Goal: Information Seeking & Learning: Learn about a topic

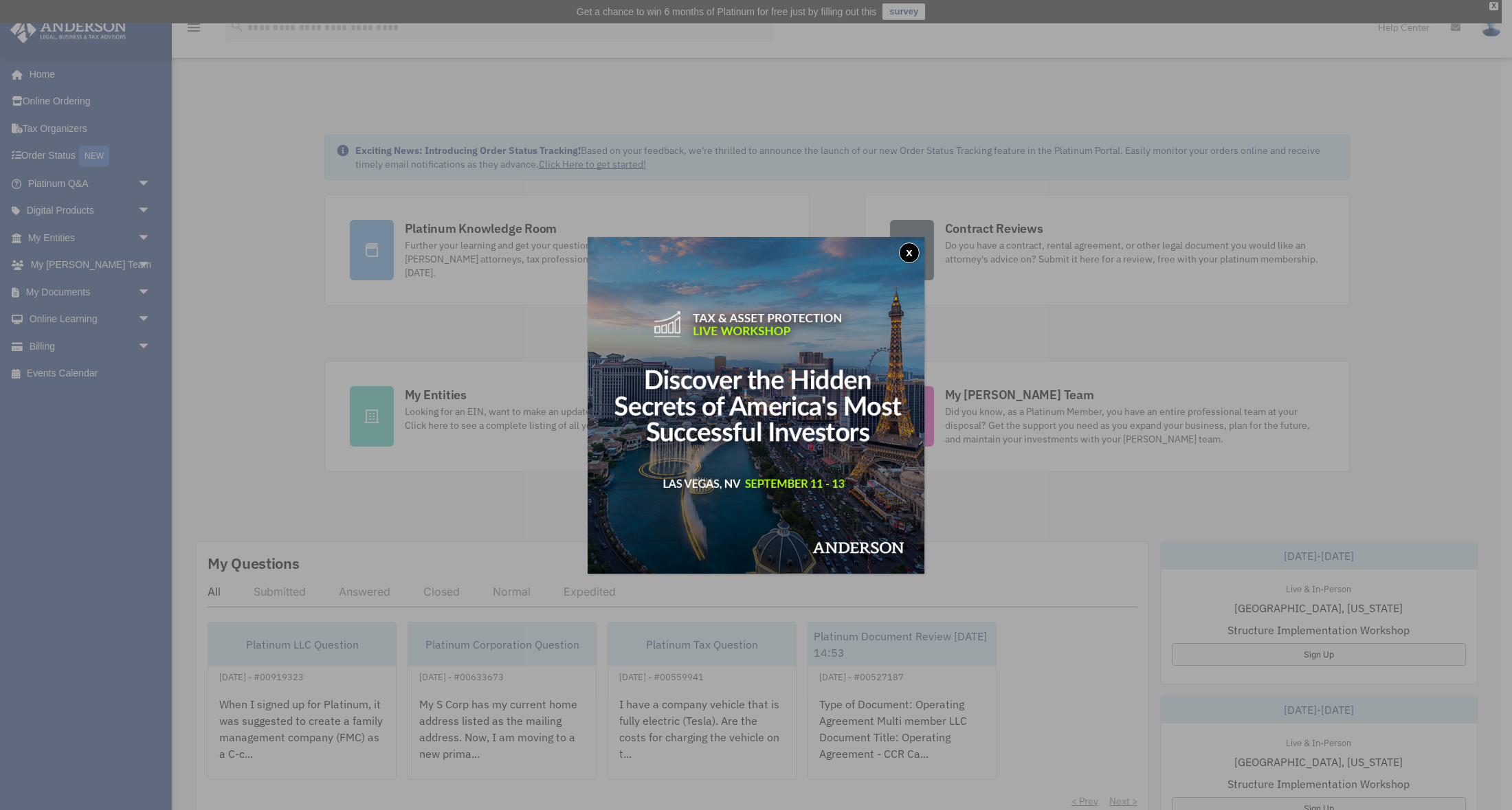
click at [910, 251] on button "x" at bounding box center [908, 252] width 20 height 20
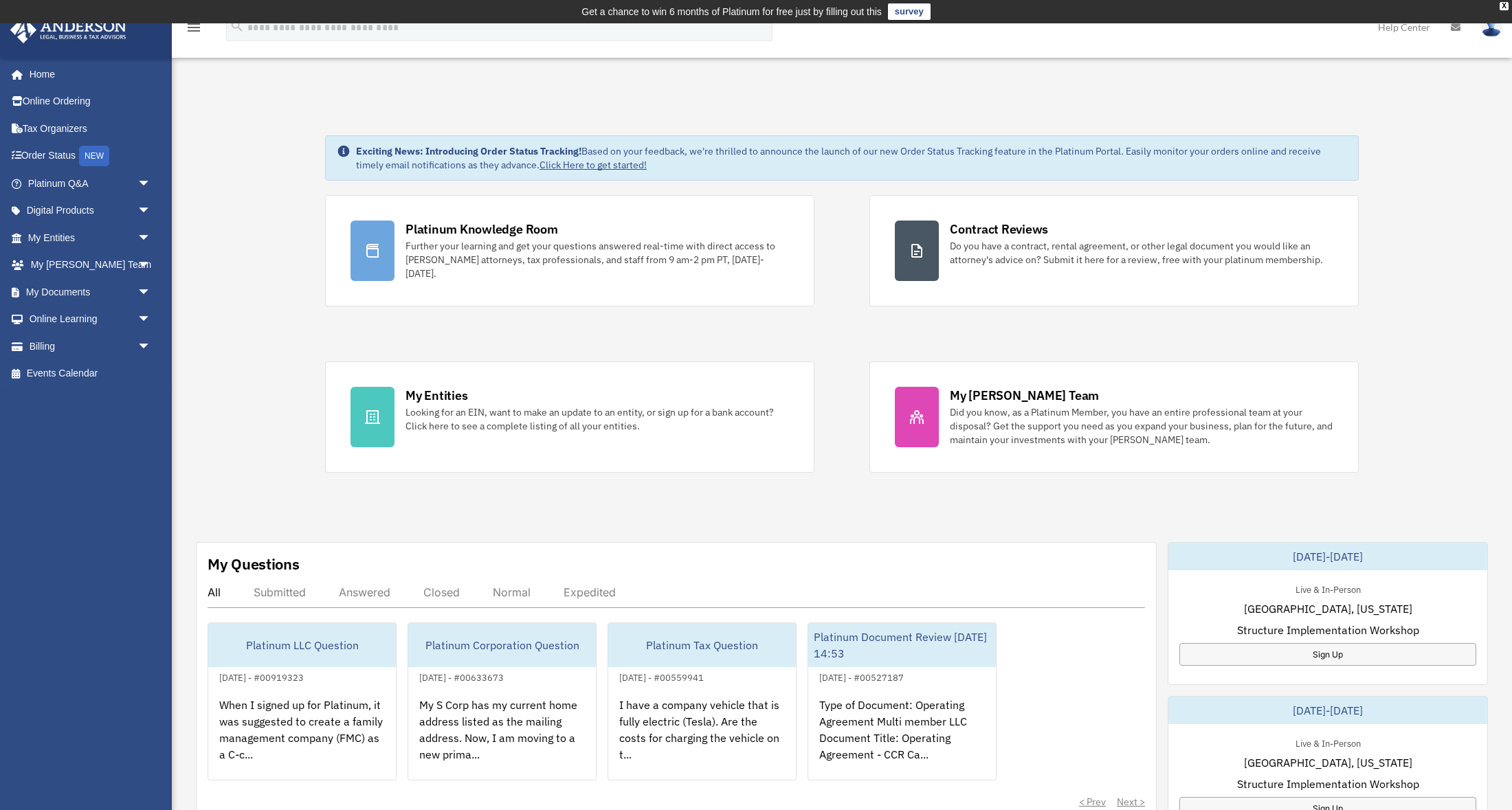
click at [142, 319] on span "arrow_drop_down" at bounding box center [150, 320] width 28 height 28
click at [147, 212] on span "arrow_drop_down" at bounding box center [150, 211] width 28 height 28
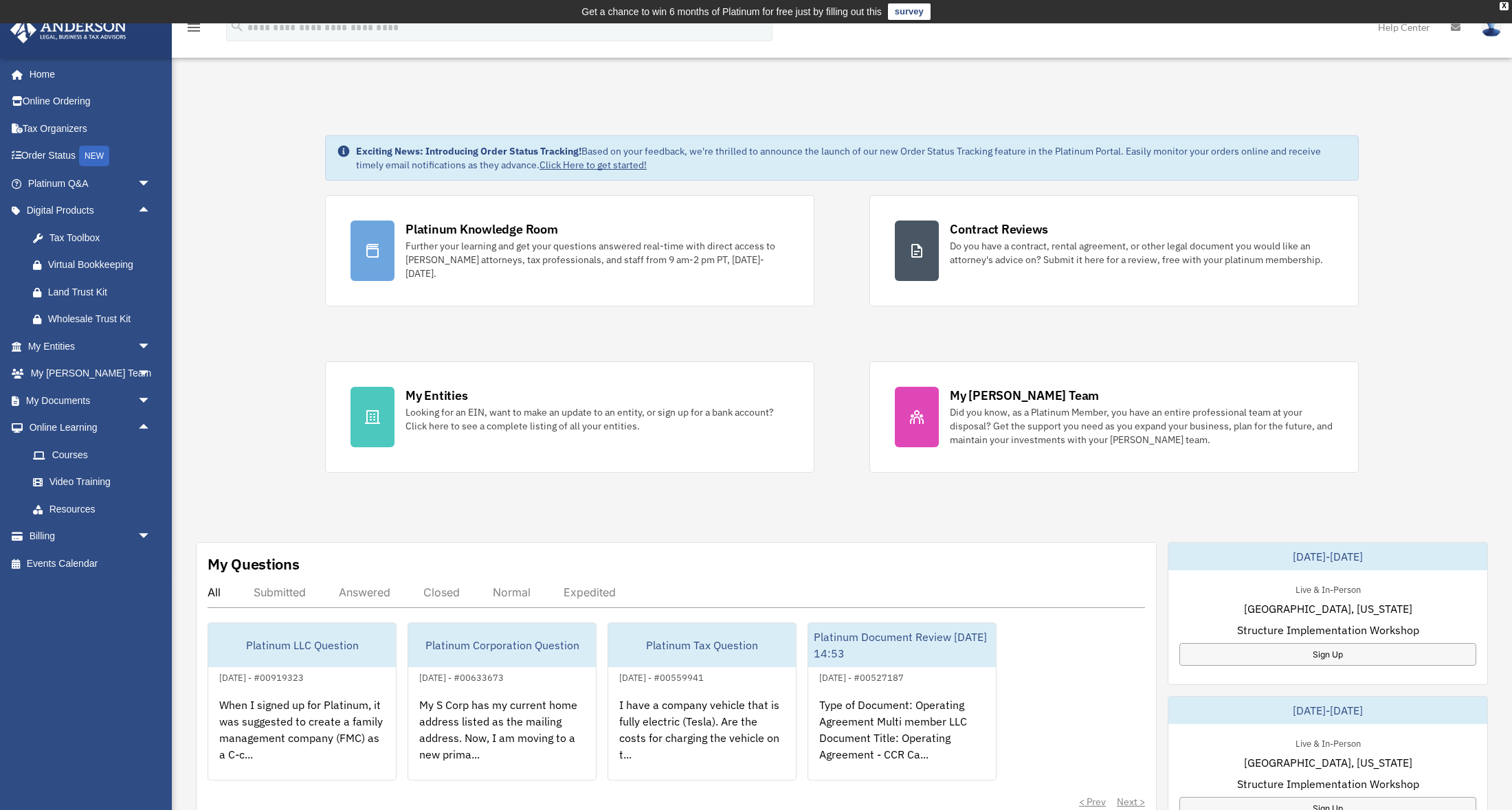
click at [79, 247] on link "Tax Toolbox" at bounding box center [95, 238] width 152 height 28
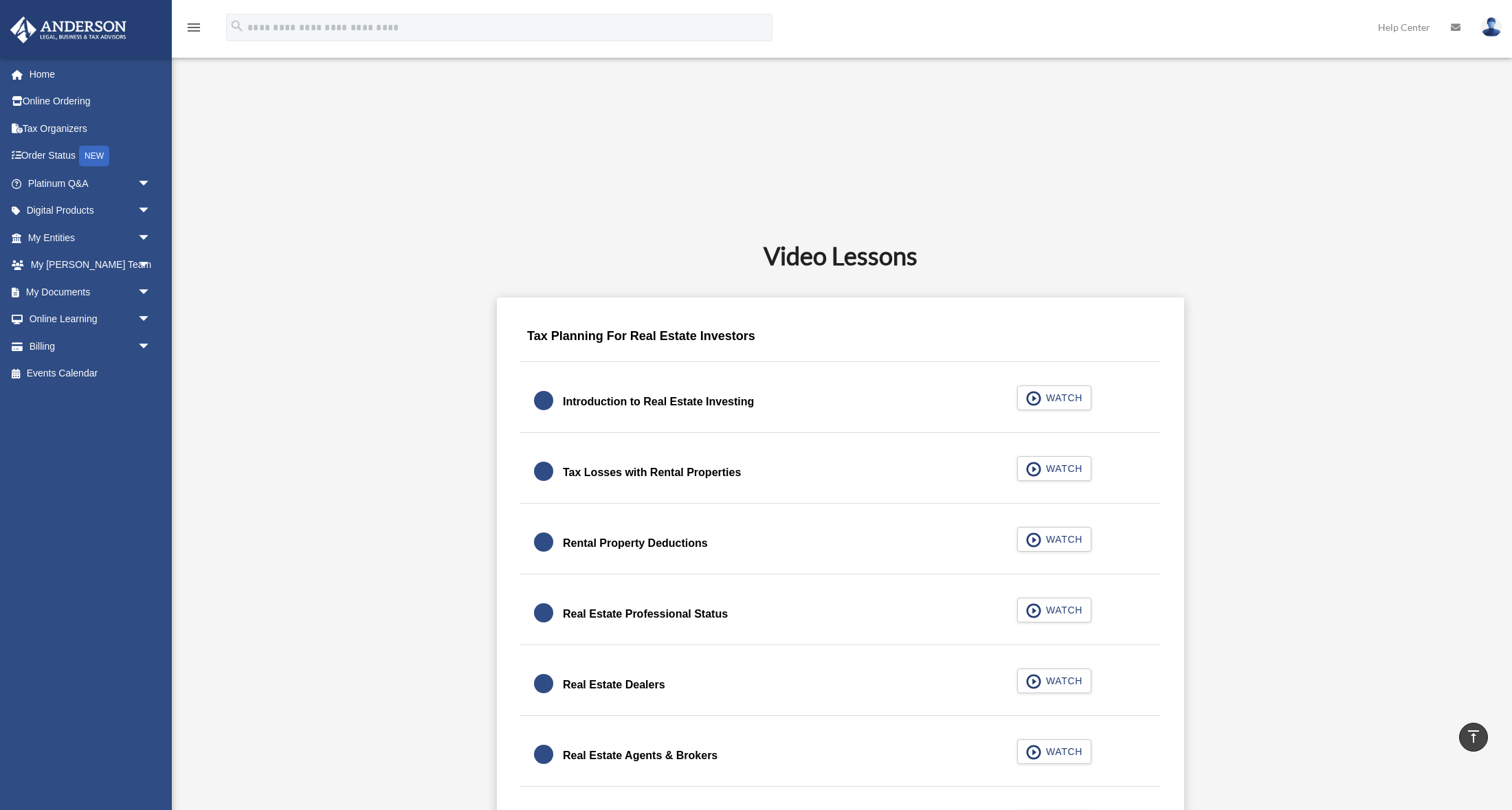
scroll to position [662, 0]
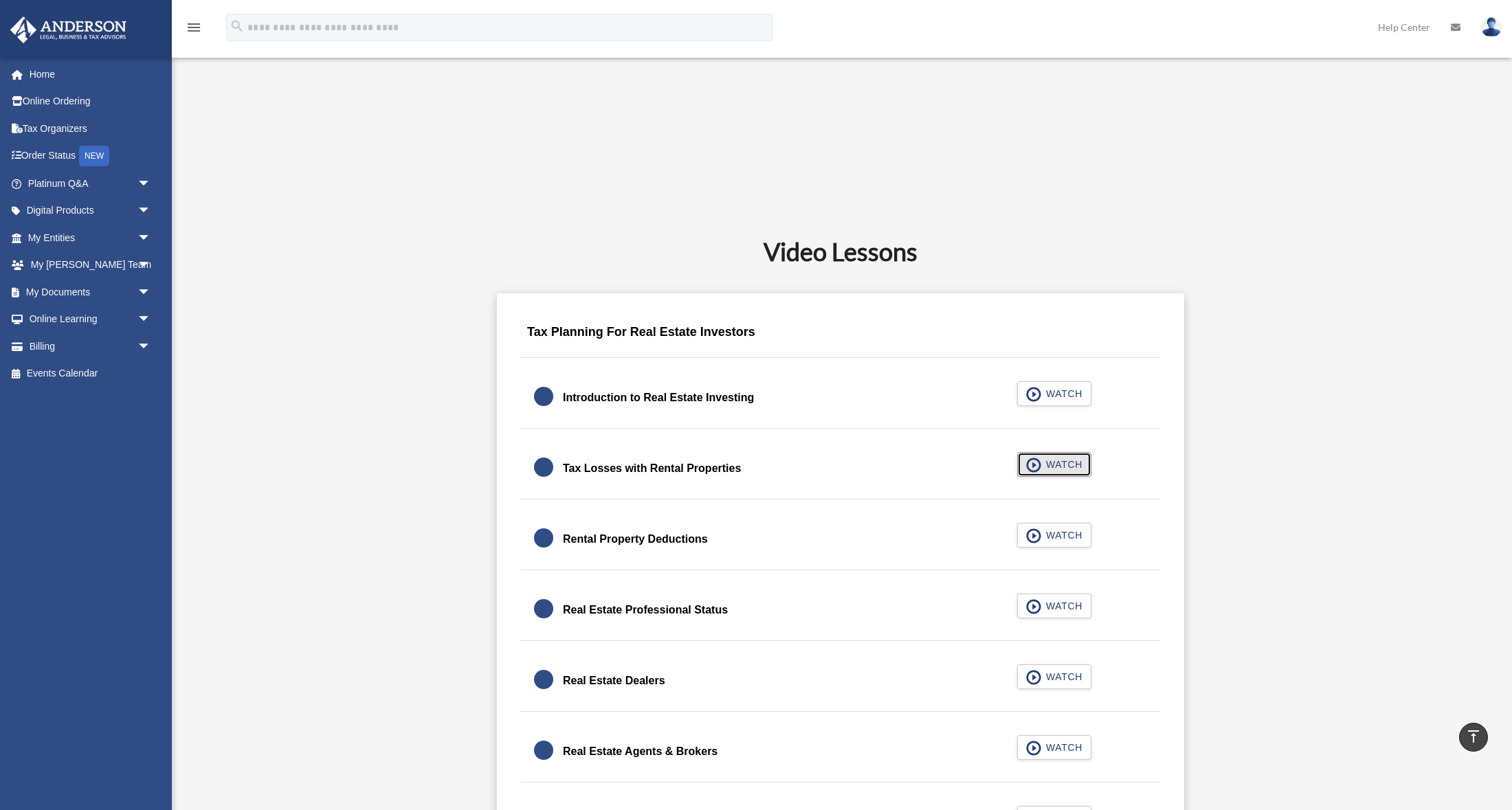
click at [1057, 469] on span "WATCH" at bounding box center [1062, 464] width 41 height 13
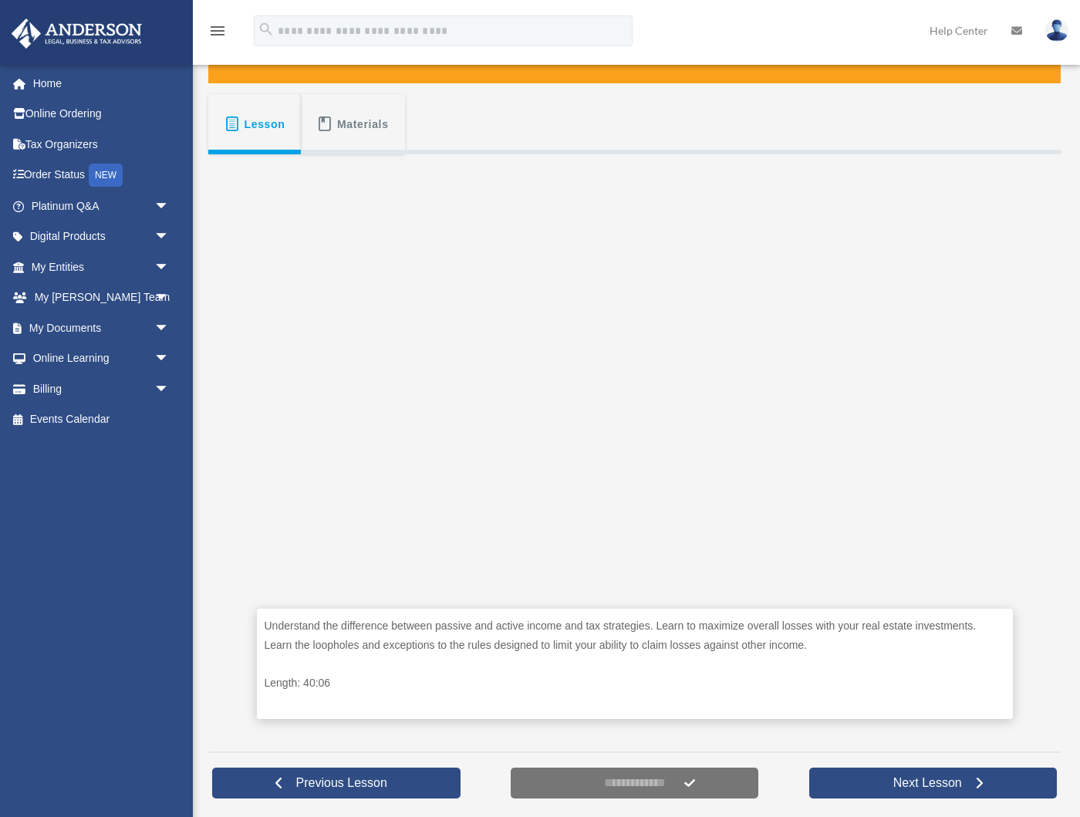
scroll to position [259, 0]
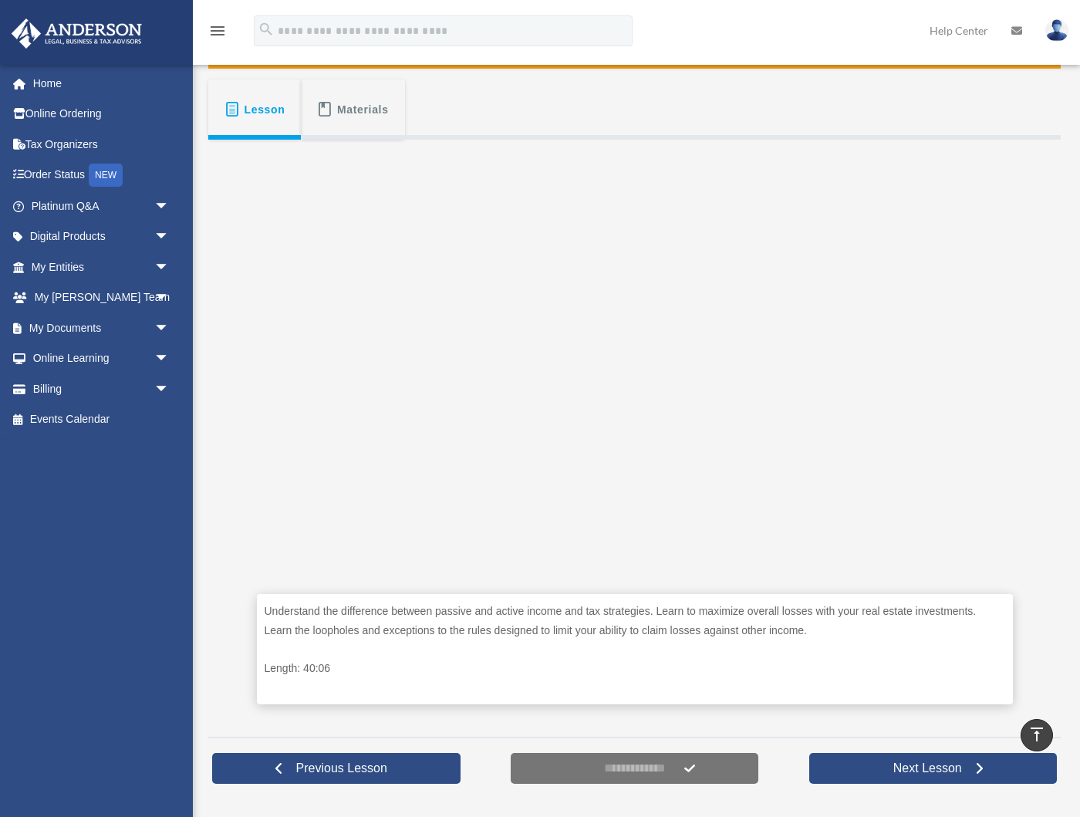
click at [1051, 38] on img at bounding box center [1057, 30] width 23 height 22
click at [937, 68] on link "[EMAIL_ADDRESS][DOMAIN_NAME]" at bounding box center [986, 79] width 166 height 46
click at [1060, 51] on link at bounding box center [1057, 30] width 46 height 68
click at [917, 81] on link "[EMAIL_ADDRESS][DOMAIN_NAME]" at bounding box center [986, 79] width 166 height 46
click at [1046, 24] on link at bounding box center [1057, 30] width 46 height 68
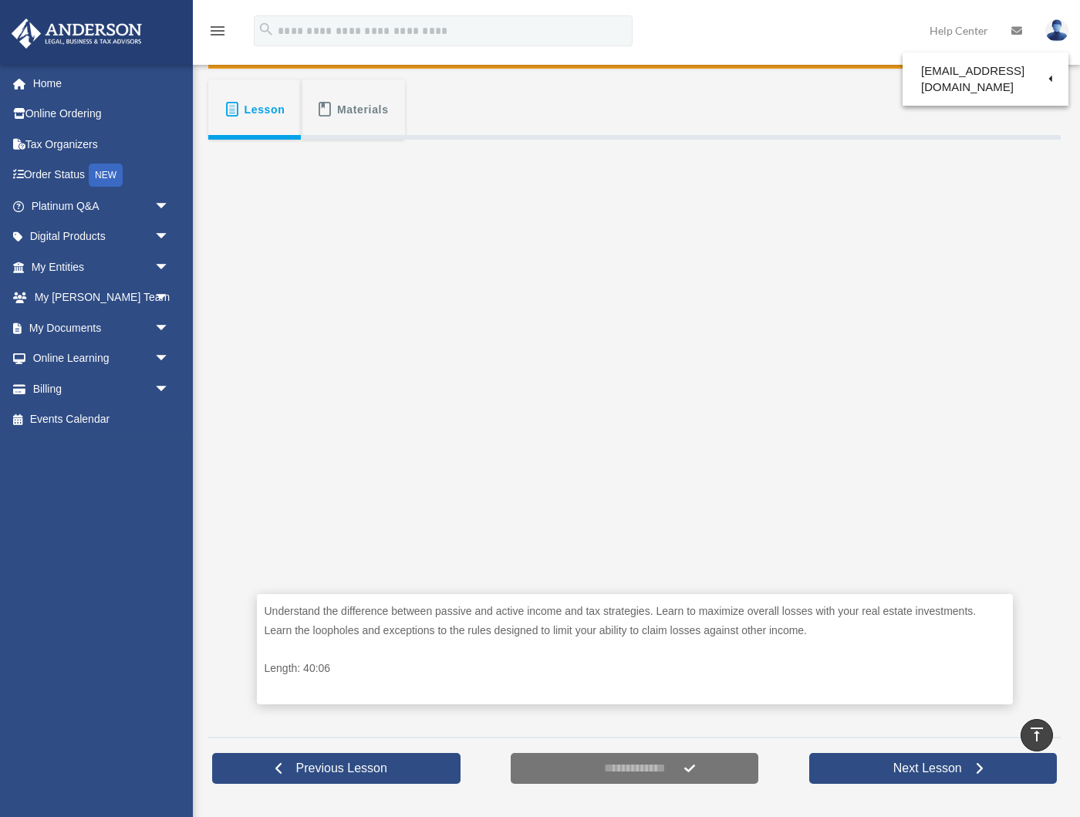
click at [1046, 79] on link "[EMAIL_ADDRESS][DOMAIN_NAME]" at bounding box center [986, 79] width 166 height 46
